Goal: Find specific page/section: Find specific page/section

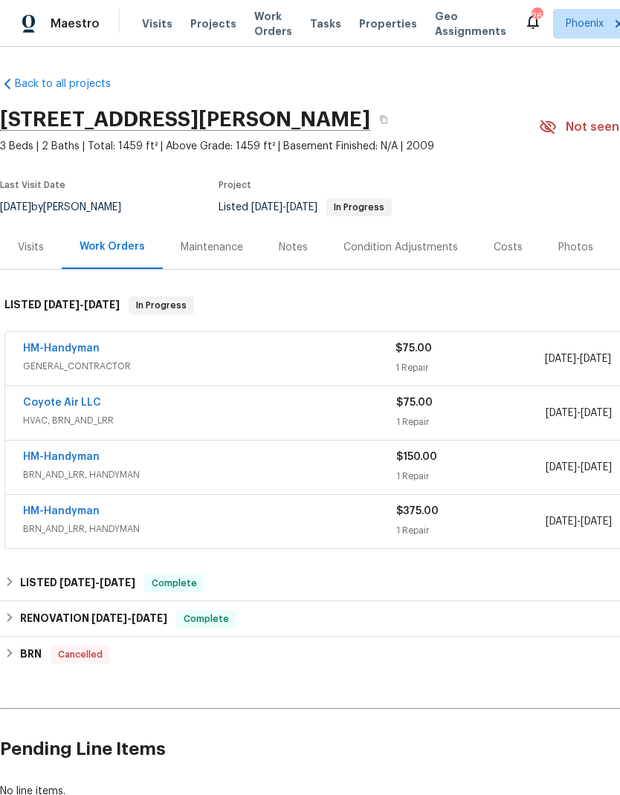
click at [97, 77] on link "Back to all projects" at bounding box center [71, 84] width 143 height 15
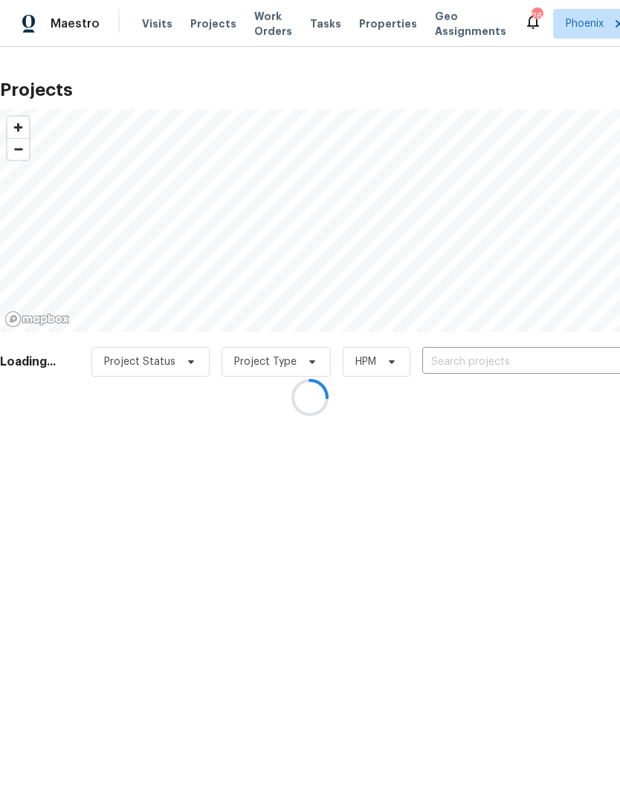
click at [371, 27] on div at bounding box center [310, 397] width 620 height 795
click at [376, 22] on div at bounding box center [310, 397] width 620 height 795
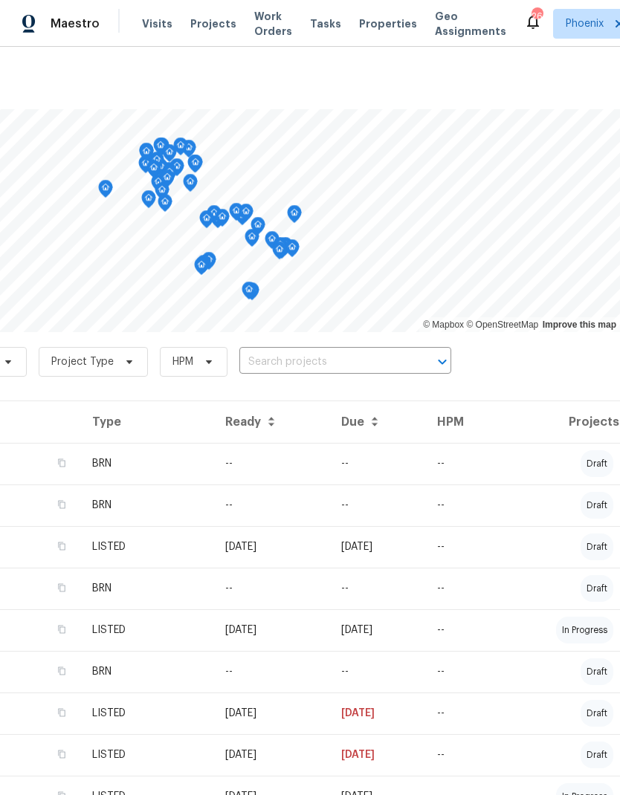
scroll to position [0, 220]
click at [377, 24] on span "Properties" at bounding box center [388, 23] width 58 height 15
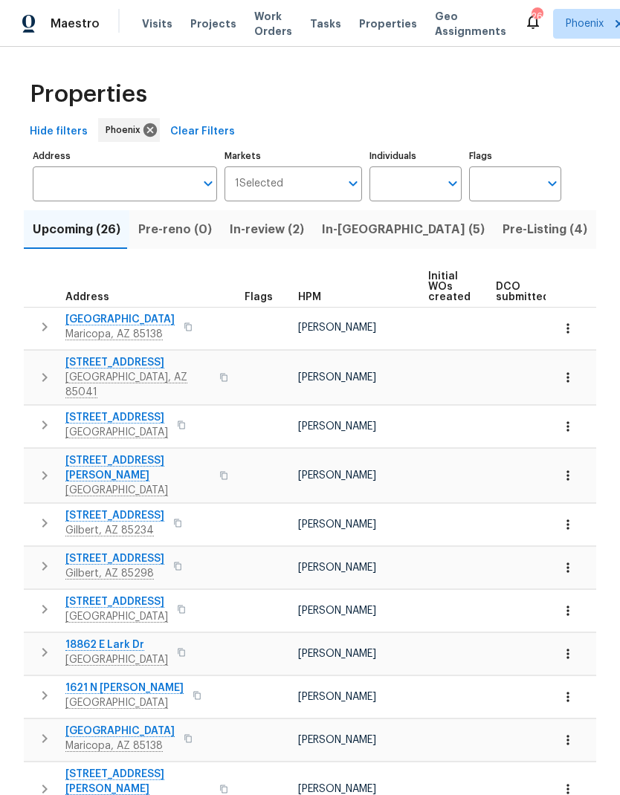
click at [419, 199] on input "Individuals" at bounding box center [404, 183] width 70 height 35
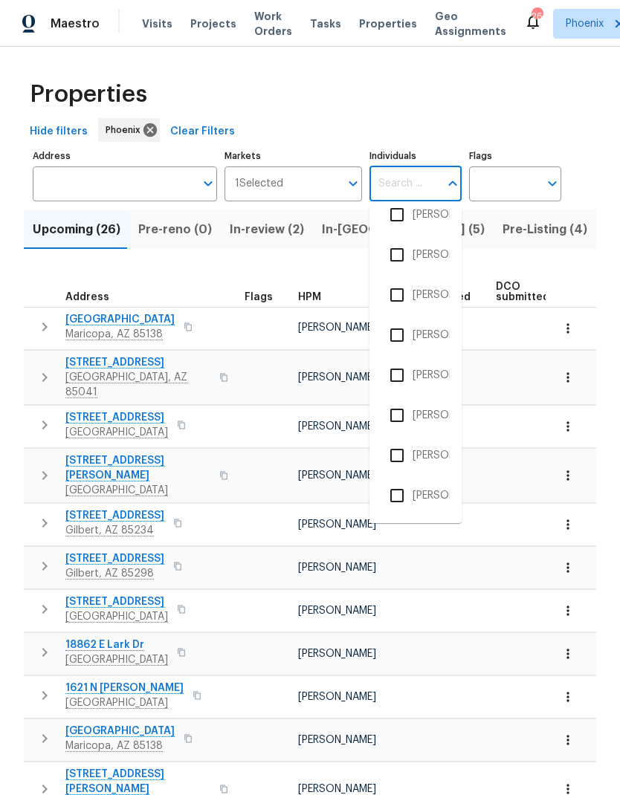
scroll to position [261, 0]
click at [415, 194] on input "Individuals" at bounding box center [404, 183] width 70 height 35
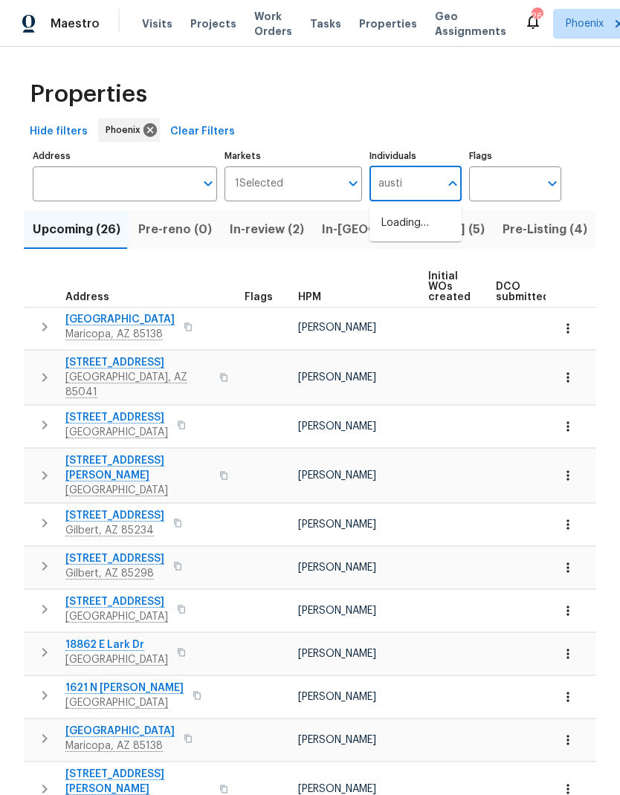
type input "austin"
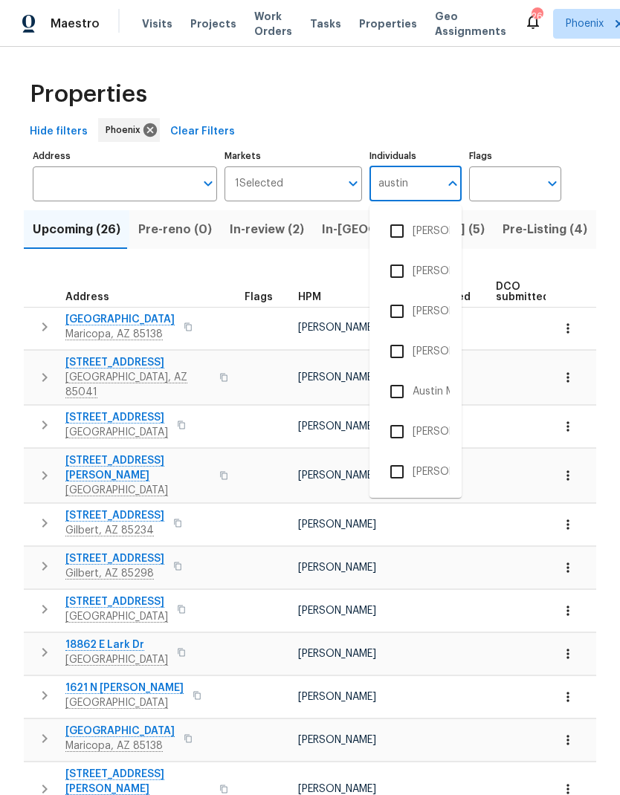
click at [395, 274] on input "checkbox" at bounding box center [396, 271] width 31 height 31
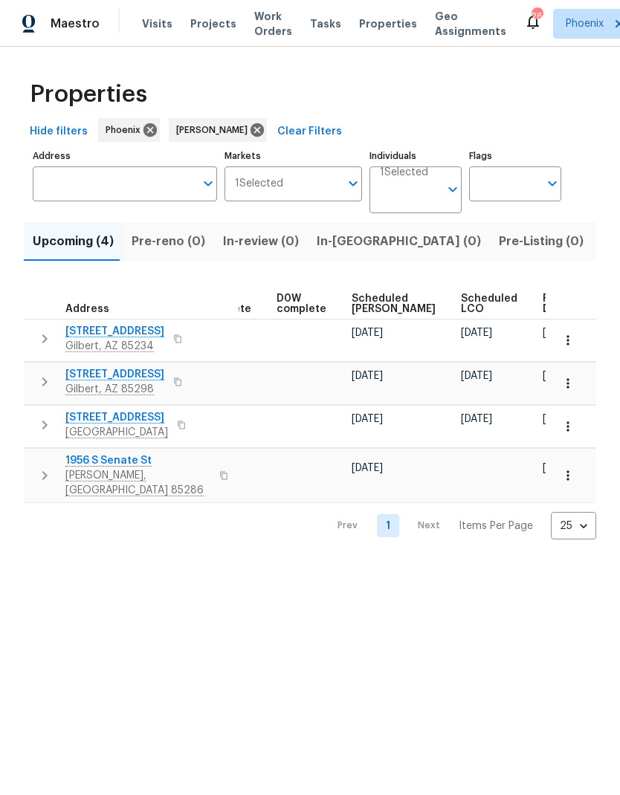
scroll to position [0, 372]
